Goal: Task Accomplishment & Management: Complete application form

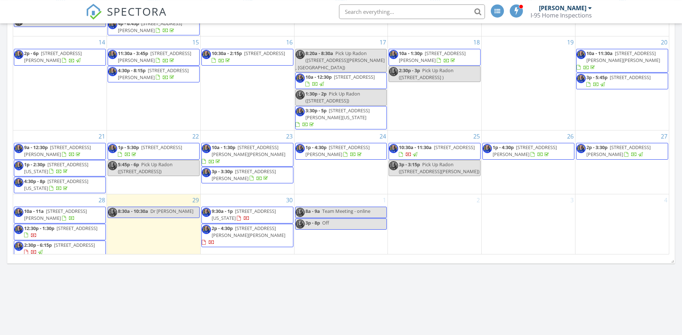
scroll to position [335, 0]
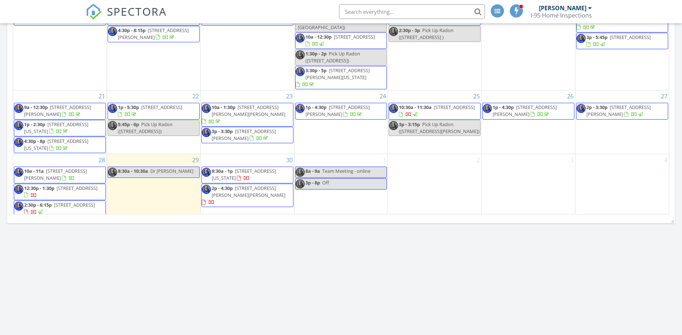
click at [42, 203] on span "2:30p - 6:15p" at bounding box center [38, 205] width 28 height 7
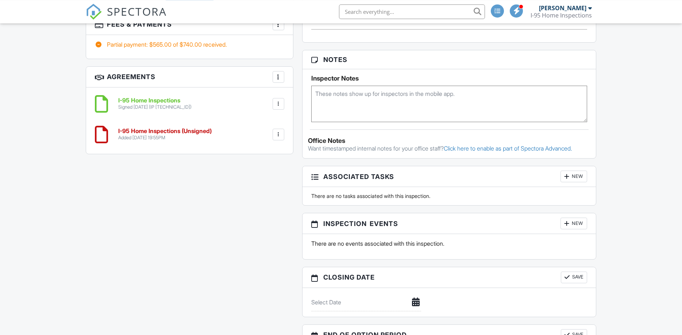
scroll to position [548, 0]
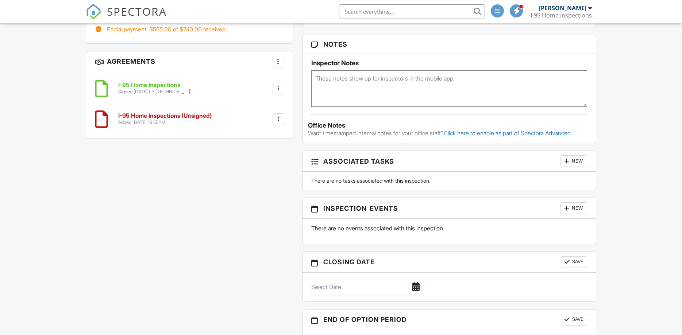
click at [572, 212] on div "New" at bounding box center [573, 209] width 27 height 12
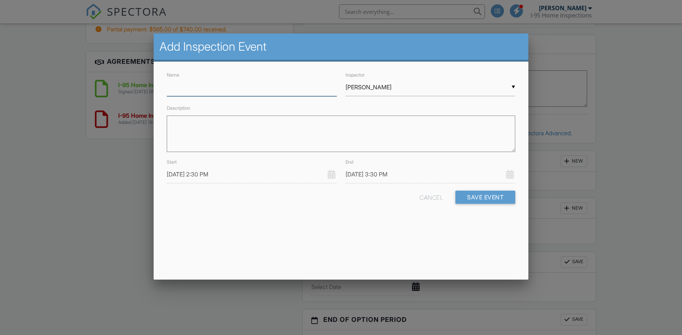
click at [272, 90] on input "Name" at bounding box center [252, 87] width 170 height 18
type input "Pick Up Radon"
click at [394, 90] on input "[PERSON_NAME]" at bounding box center [431, 87] width 170 height 18
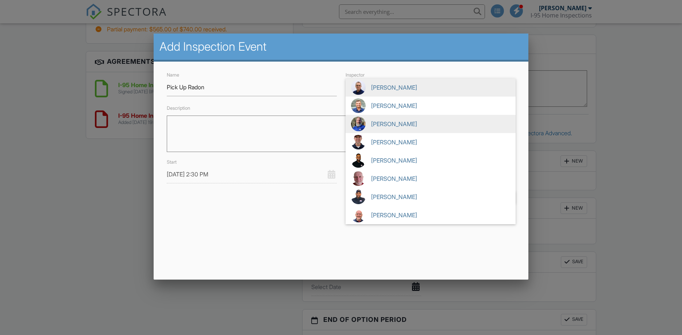
click at [389, 119] on span "[PERSON_NAME]" at bounding box center [431, 124] width 170 height 18
type input "[PERSON_NAME]"
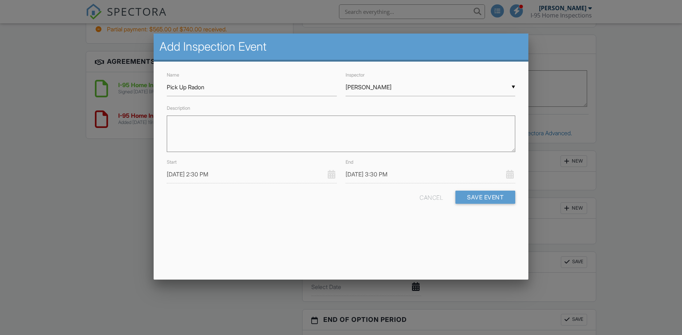
click at [257, 179] on input "09/28/2025 2:30 PM" at bounding box center [252, 175] width 170 height 18
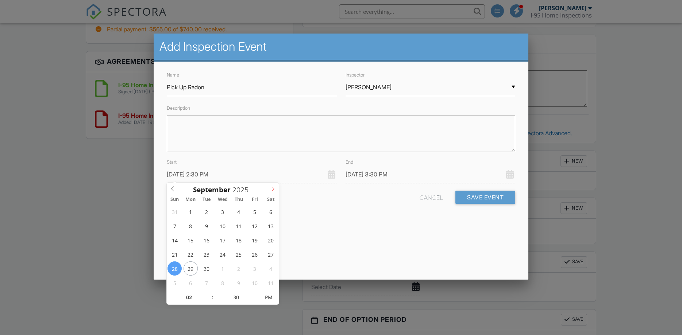
click at [270, 189] on span at bounding box center [273, 188] width 12 height 10
type input "10/01/2025 2:30 PM"
type input "10/01/2025 3:30 PM"
type input "10/01/2025 1:30 PM"
type input "01"
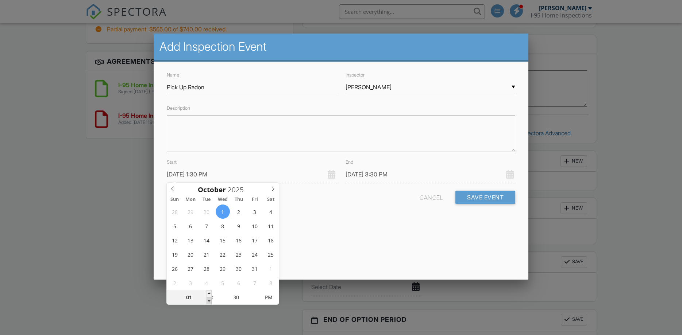
click at [208, 300] on span at bounding box center [209, 301] width 5 height 7
type input "10/01/2025 12:30 PM"
type input "12"
click at [208, 300] on span at bounding box center [209, 301] width 5 height 7
type input "10/01/2025 1:30 PM"
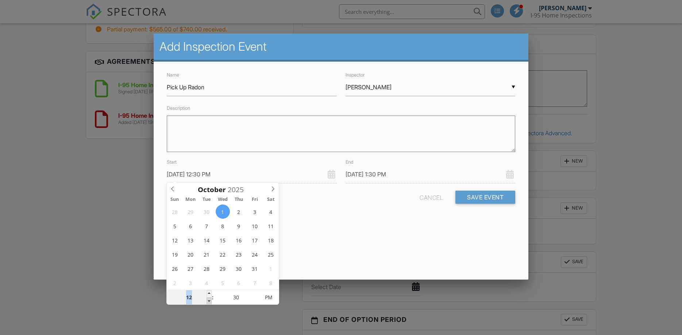
type input "10/01/2025 11:30 AM"
type input "11"
click at [208, 300] on span at bounding box center [209, 301] width 5 height 7
type input "10/01/2025 12:30 PM"
type input "10/01/2025 10:30 AM"
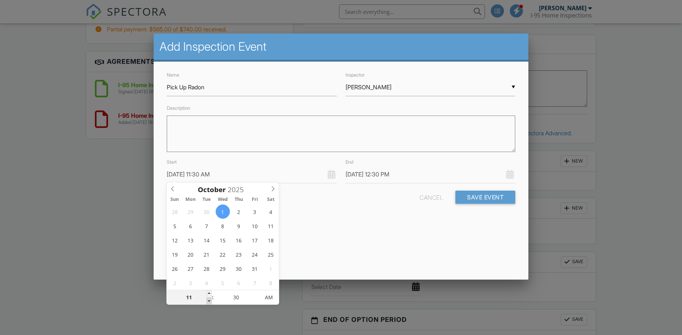
type input "10"
click at [208, 300] on span at bounding box center [209, 301] width 5 height 7
type input "10/01/2025 11:30 AM"
type input "10/01/2025 10:25 AM"
type input "25"
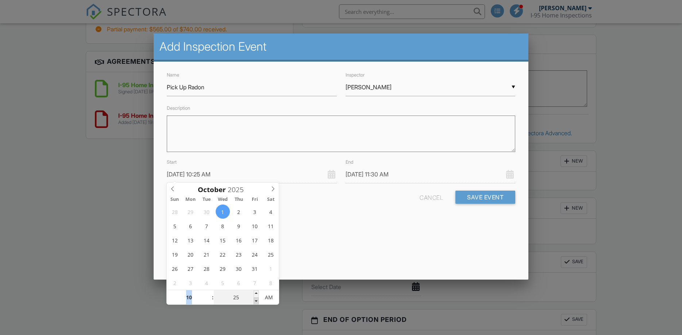
click at [255, 302] on span at bounding box center [256, 301] width 5 height 7
type input "10/01/2025 11:25 AM"
type input "25"
type input "10/01/2025 10:20 AM"
type input "20"
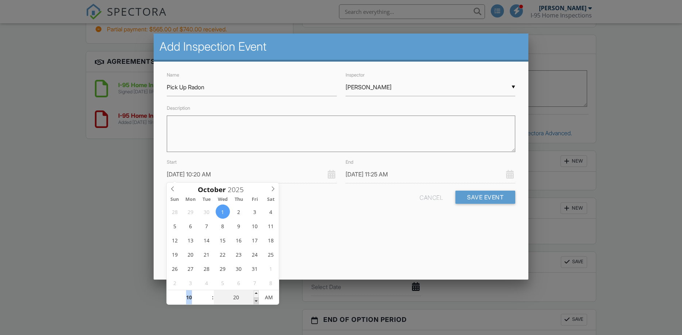
click at [255, 302] on span at bounding box center [256, 301] width 5 height 7
type input "10/01/2025 11:20 AM"
type input "20"
click at [406, 196] on div "Cancel Save Event" at bounding box center [341, 200] width 358 height 19
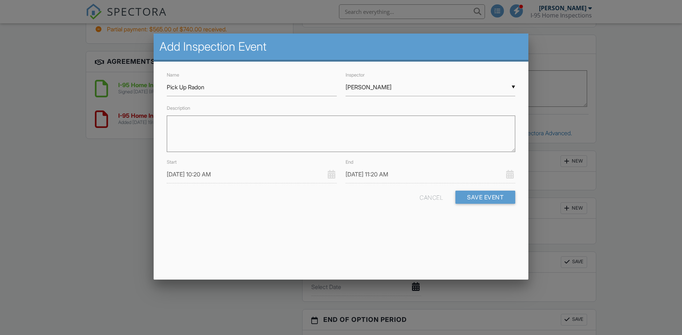
click at [400, 170] on input "10/01/2025 11:20 AM" at bounding box center [431, 175] width 170 height 18
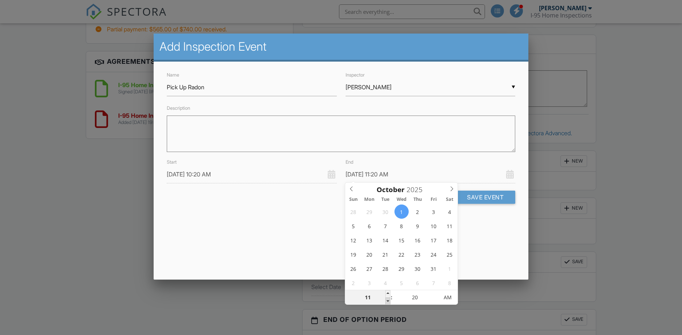
type input "10/01/2025 10:20 AM"
type input "10"
click at [386, 300] on span at bounding box center [387, 301] width 5 height 7
type input "10/01/2025 10:25 AM"
type input "25"
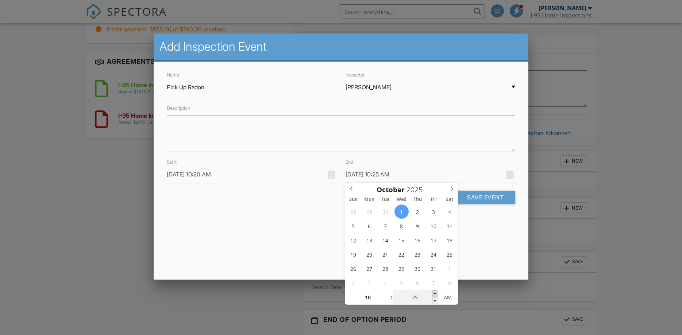
click at [435, 293] on span at bounding box center [434, 293] width 5 height 7
type input "10/01/2025 10:30 AM"
type input "30"
click at [435, 293] on span at bounding box center [434, 293] width 5 height 7
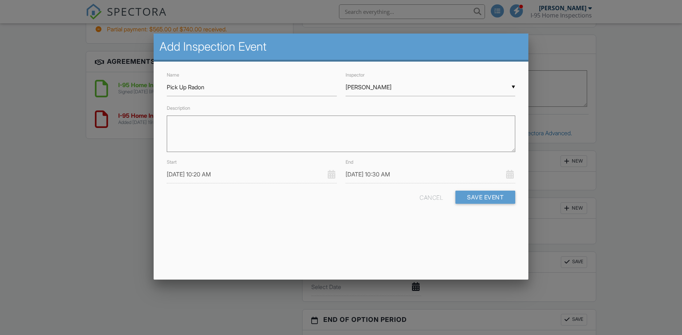
click at [466, 271] on div "Add Inspection Event Name Pick Up Radon Inspector ▼ Charles Brittain Ray Montmi…" at bounding box center [341, 157] width 375 height 246
click at [481, 198] on button "Save Event" at bounding box center [485, 197] width 60 height 13
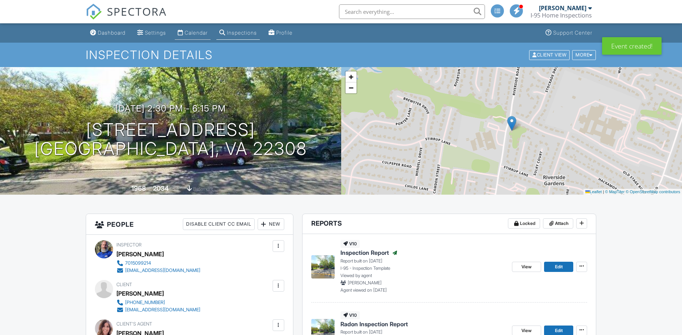
click at [194, 36] on div "Calendar" at bounding box center [196, 33] width 23 height 6
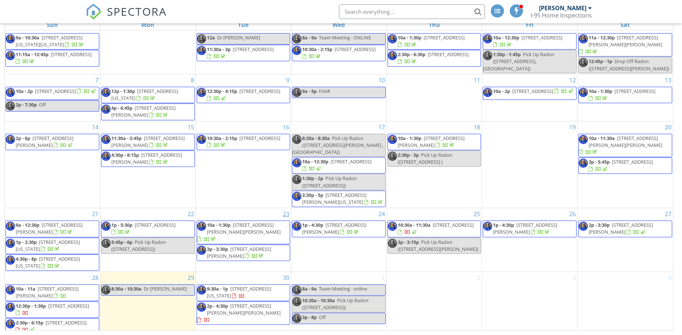
scroll to position [11, 0]
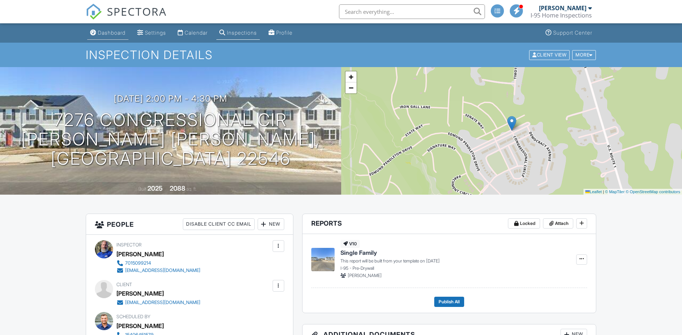
click at [122, 32] on div "Dashboard" at bounding box center [112, 33] width 28 height 6
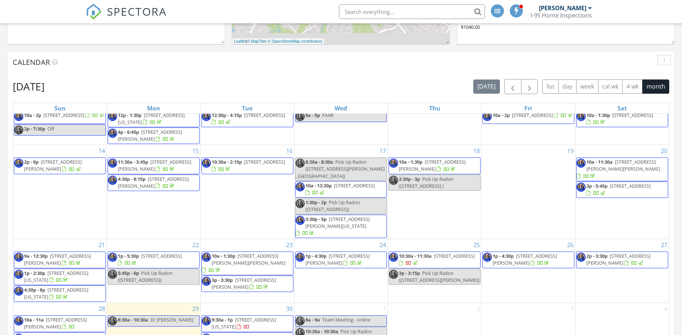
scroll to position [335, 0]
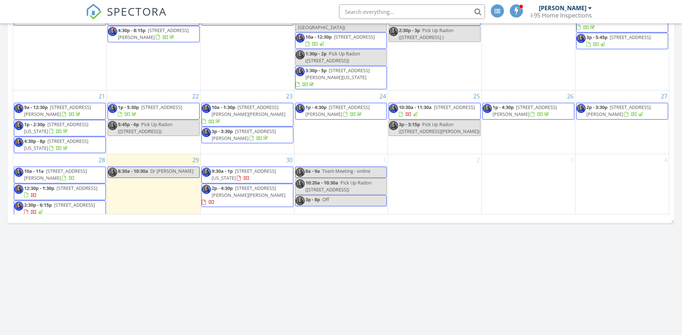
click at [240, 168] on span "6200 broad branch rd, Washington 20015" at bounding box center [244, 175] width 64 height 14
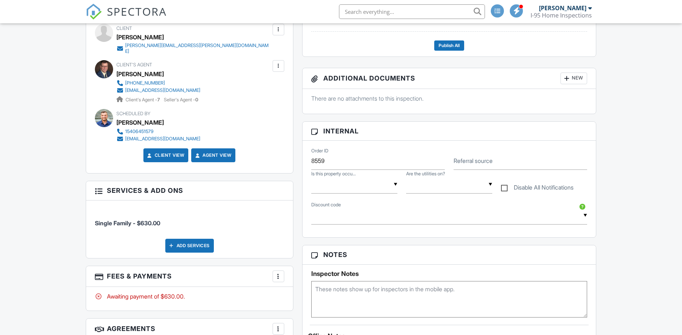
scroll to position [219, 0]
